Goal: Transaction & Acquisition: Purchase product/service

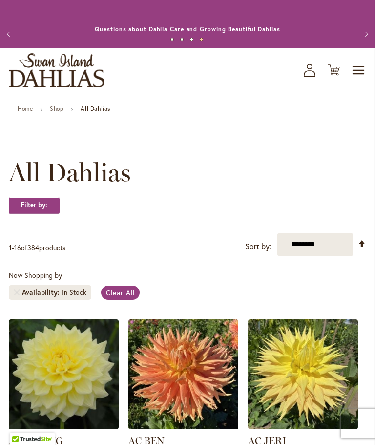
click at [362, 80] on span "Toggle Nav" at bounding box center [359, 71] width 15 height 20
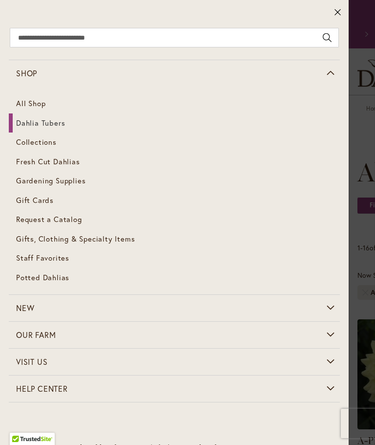
click at [48, 147] on link "Collections" at bounding box center [174, 142] width 331 height 20
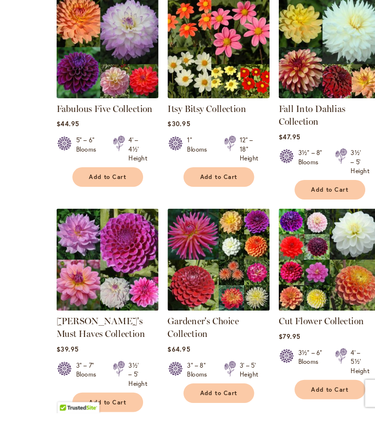
scroll to position [287, 0]
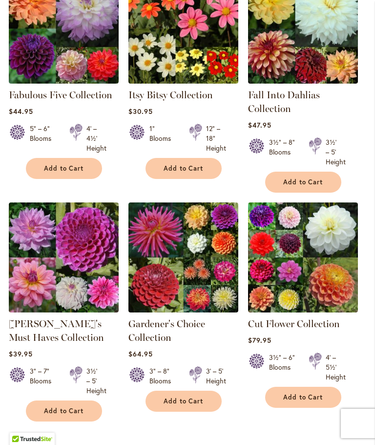
click at [58, 338] on link "[PERSON_NAME]'s Must Haves Collection" at bounding box center [56, 330] width 95 height 25
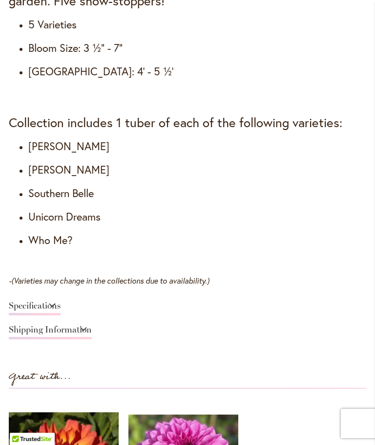
scroll to position [857, 0]
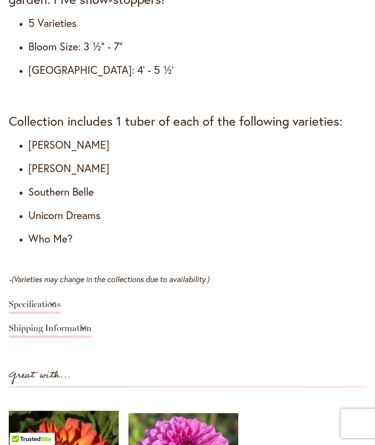
click at [92, 324] on link "Shipping Information" at bounding box center [50, 331] width 83 height 14
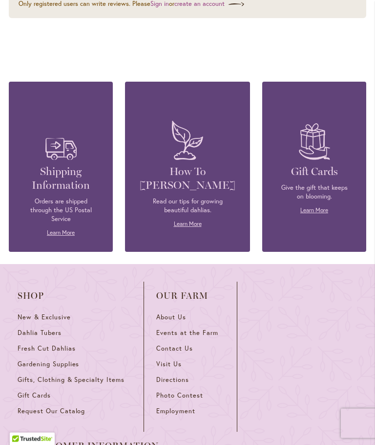
scroll to position [1373, 0]
click at [51, 344] on span "Fresh Cut Dahlias" at bounding box center [47, 348] width 58 height 8
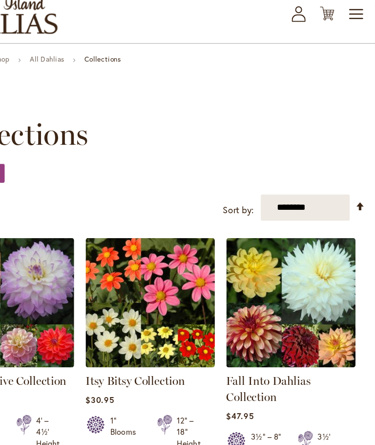
scroll to position [45, 0]
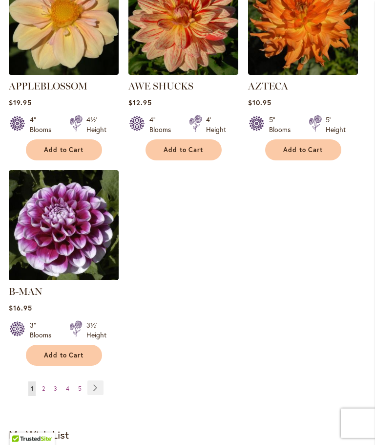
scroll to position [1190, 0]
click at [101, 387] on link "Page Next" at bounding box center [96, 387] width 16 height 15
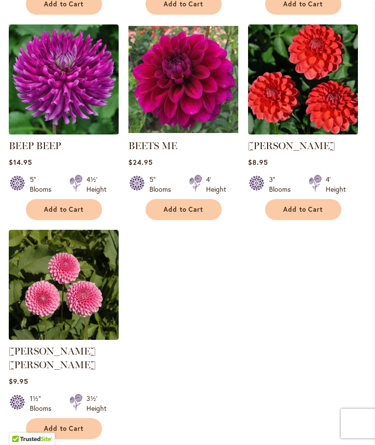
scroll to position [1131, 0]
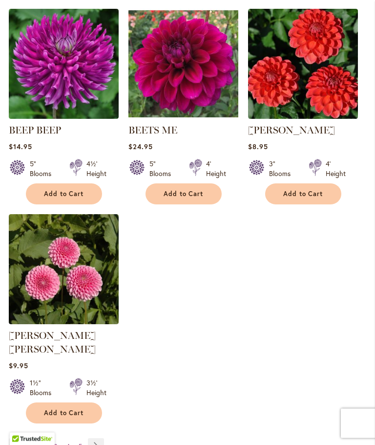
click at [77, 313] on img at bounding box center [64, 270] width 110 height 110
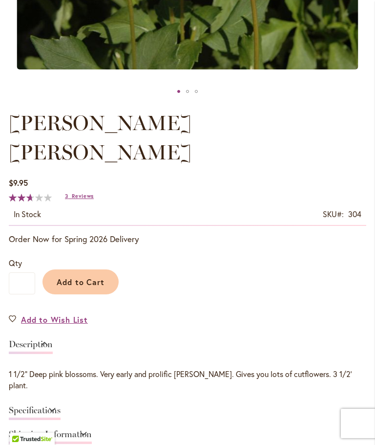
scroll to position [422, 0]
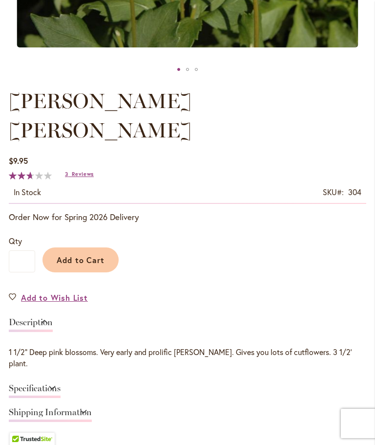
click at [61, 384] on link "Specifications" at bounding box center [35, 391] width 52 height 14
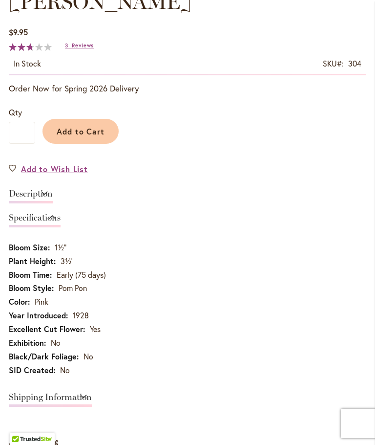
scroll to position [567, 0]
click at [61, 214] on link "Specifications" at bounding box center [35, 221] width 52 height 14
click at [92, 393] on link "Shipping Information" at bounding box center [50, 400] width 83 height 14
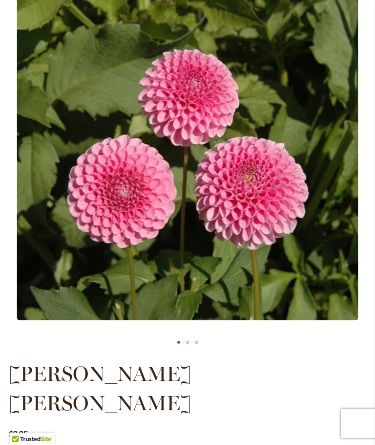
scroll to position [159, 0]
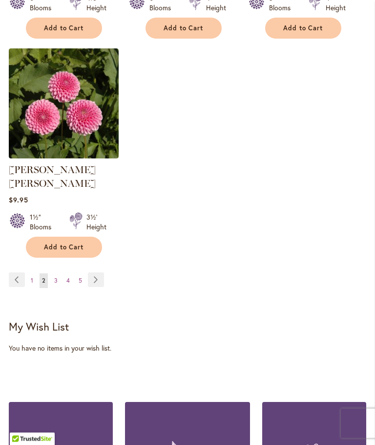
scroll to position [1298, 0]
click at [100, 276] on link "Page Next" at bounding box center [96, 279] width 16 height 15
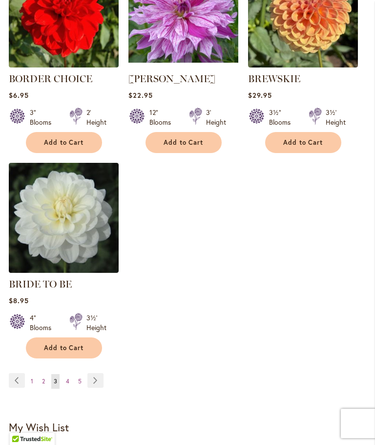
scroll to position [1212, 0]
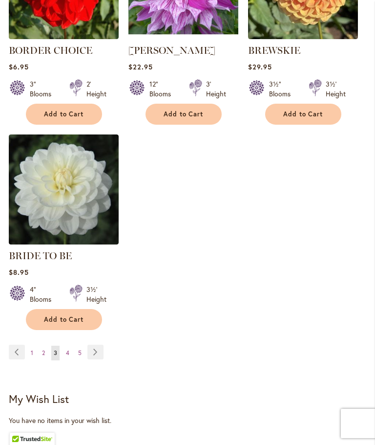
click at [97, 359] on link "Page Next" at bounding box center [96, 352] width 16 height 15
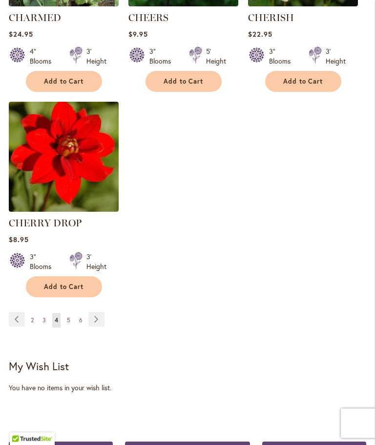
scroll to position [1259, 0]
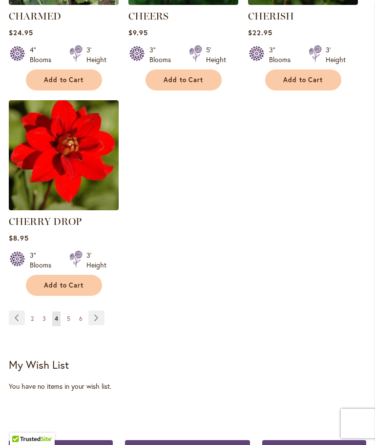
click at [98, 325] on link "Page Next" at bounding box center [96, 317] width 16 height 15
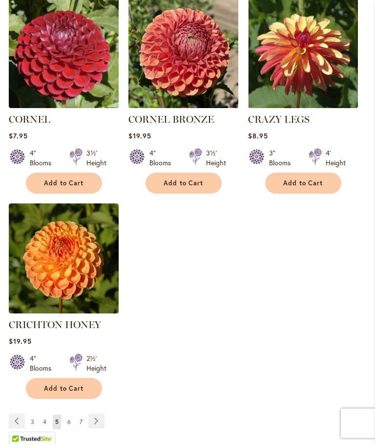
scroll to position [1186, 0]
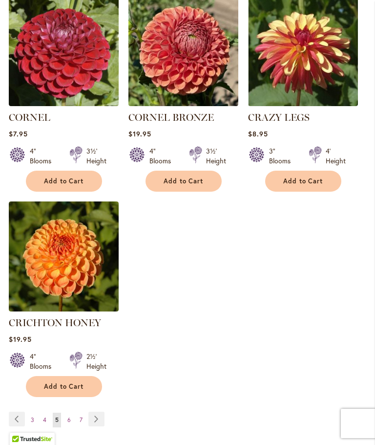
click at [96, 412] on link "Page Next" at bounding box center [96, 419] width 16 height 15
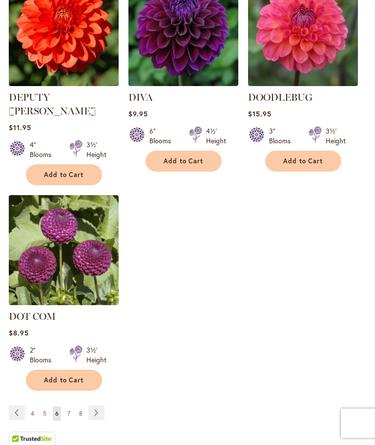
scroll to position [1192, 0]
click at [100, 405] on link "Page Next" at bounding box center [96, 412] width 16 height 15
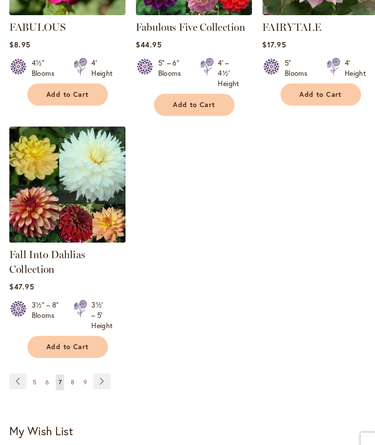
scroll to position [1260, 0]
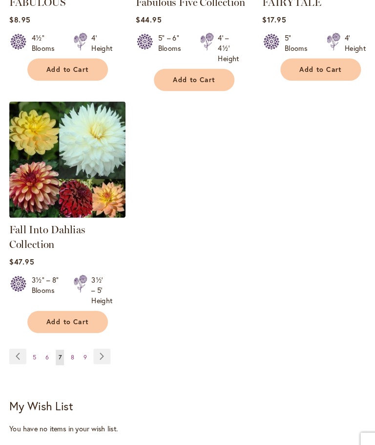
click at [95, 344] on link "Page Next" at bounding box center [96, 337] width 16 height 15
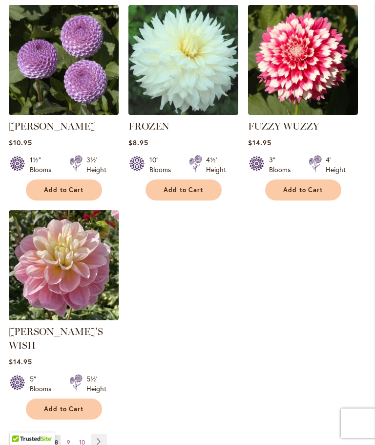
scroll to position [1189, 0]
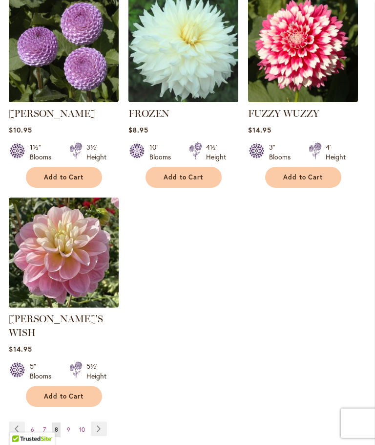
click at [99, 422] on link "Page Next" at bounding box center [99, 429] width 16 height 15
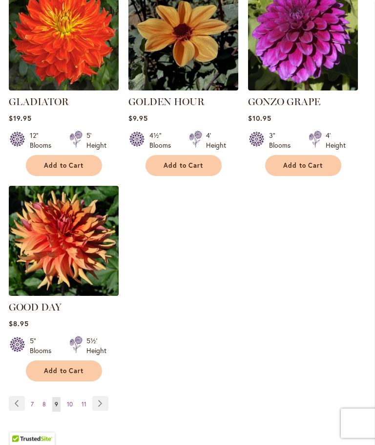
scroll to position [1204, 0]
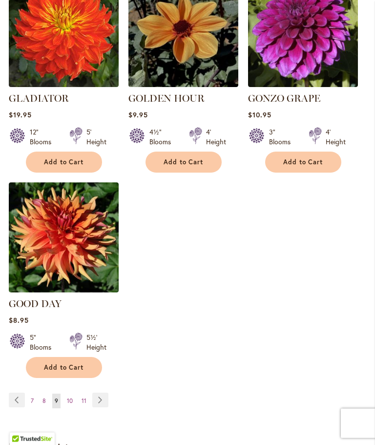
click at [102, 393] on link "Page Next" at bounding box center [100, 400] width 16 height 15
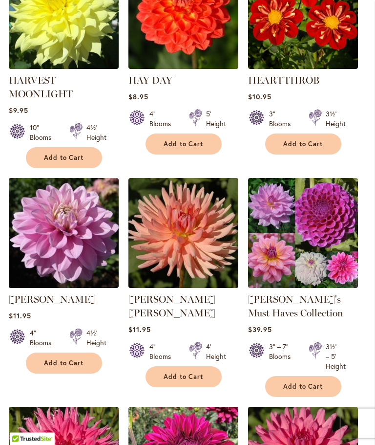
scroll to position [771, 0]
click at [295, 313] on link "Heather's Must Haves Collection" at bounding box center [295, 305] width 95 height 25
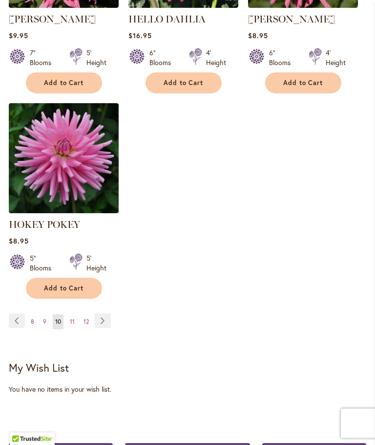
scroll to position [1304, 0]
